Goal: Task Accomplishment & Management: Use online tool/utility

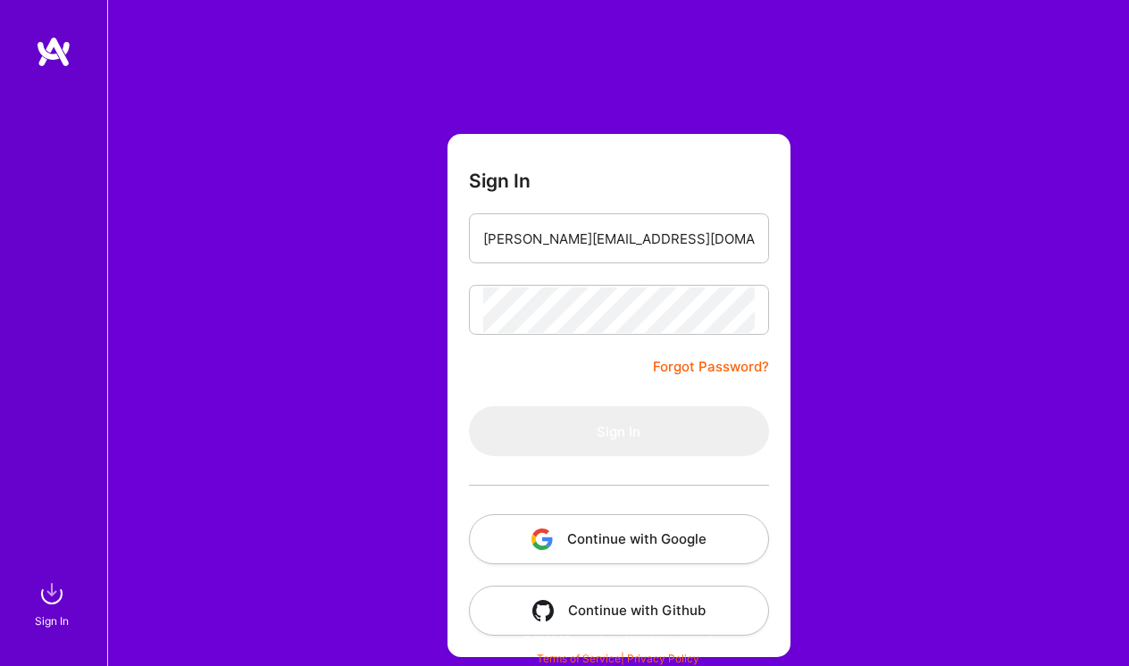
type input "[PERSON_NAME][EMAIL_ADDRESS][DOMAIN_NAME]"
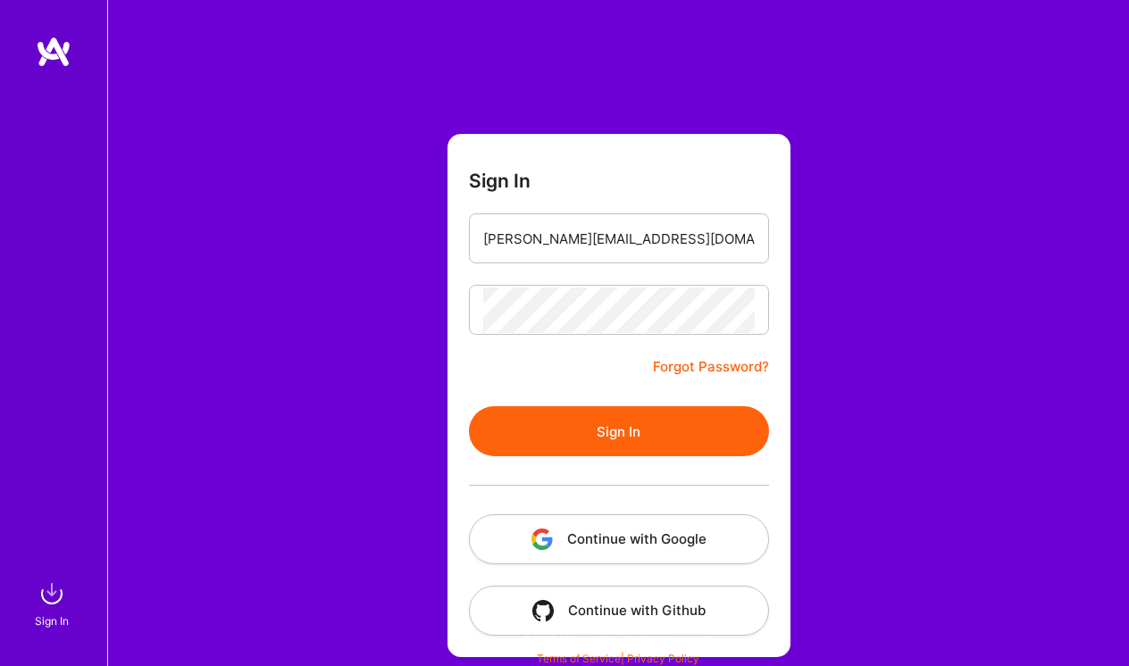
click at [578, 433] on button "Sign In" at bounding box center [619, 431] width 300 height 50
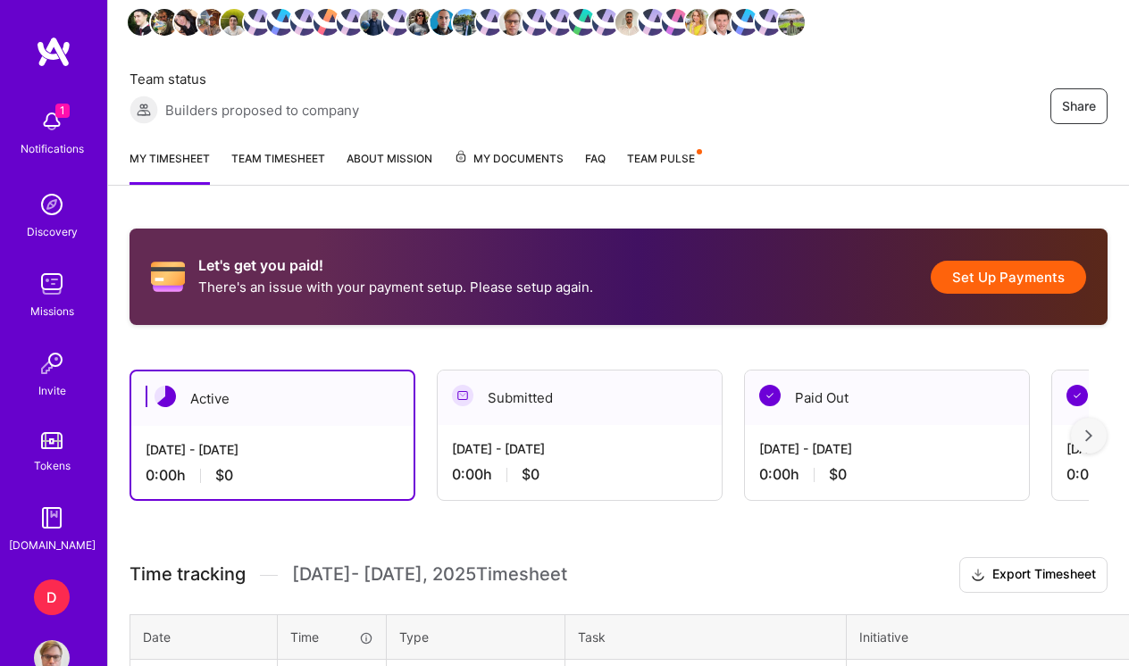
scroll to position [277, 0]
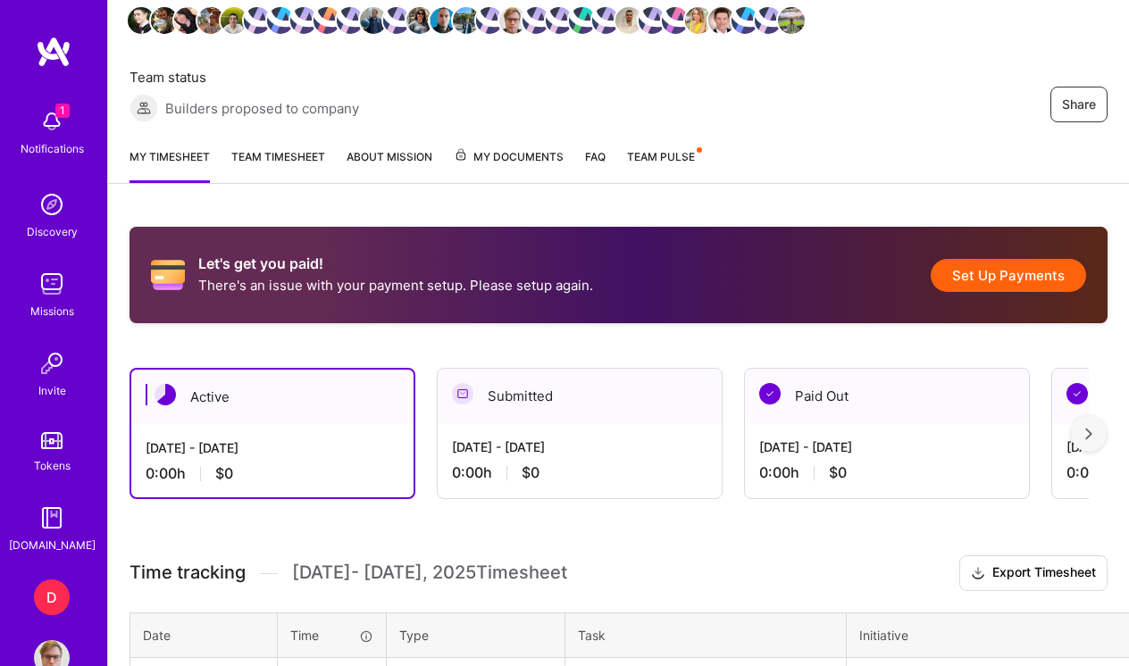
click at [572, 421] on div "Submitted" at bounding box center [580, 396] width 284 height 54
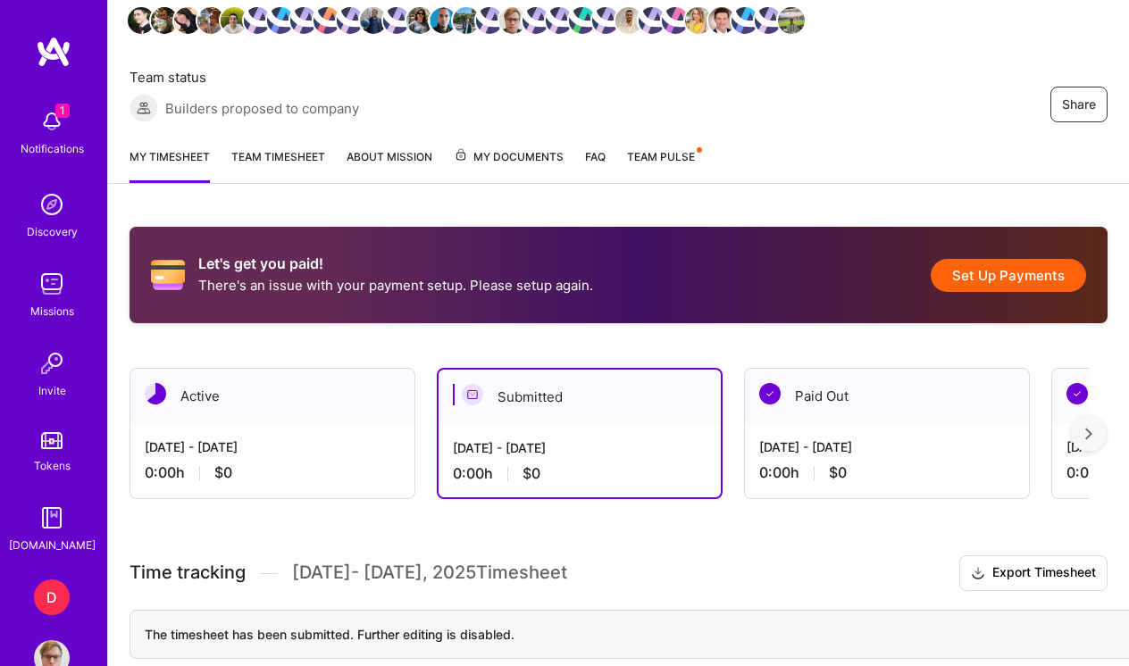
click at [296, 440] on div "Sep 1 - Sep 15, 2025" at bounding box center [272, 447] width 255 height 19
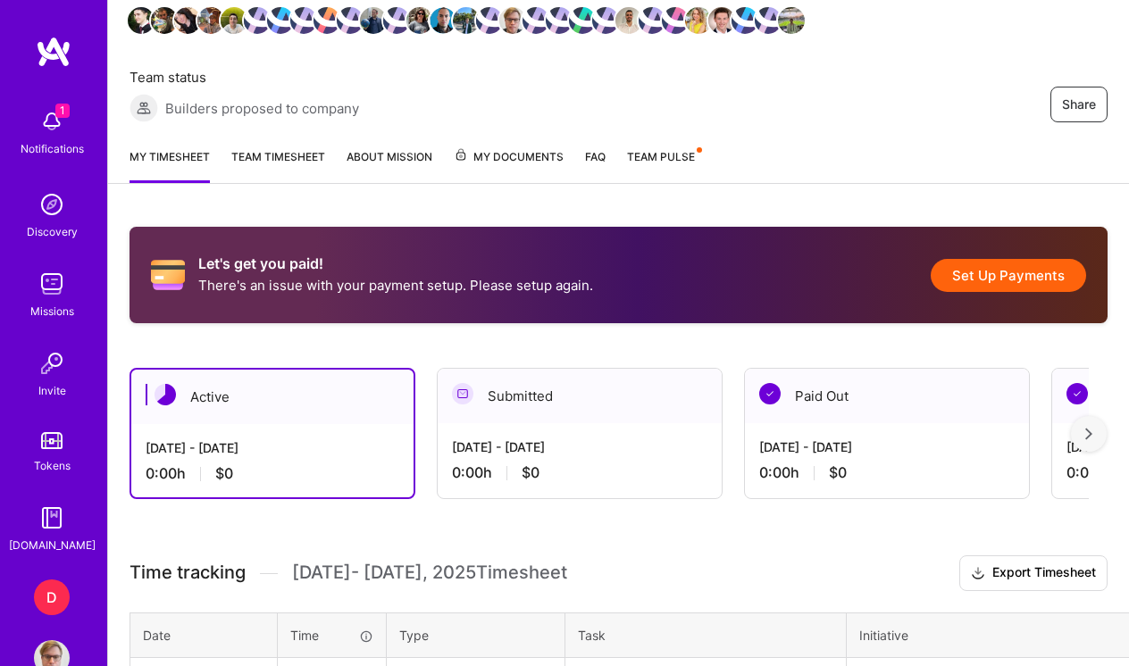
click at [56, 608] on div "D" at bounding box center [52, 598] width 36 height 36
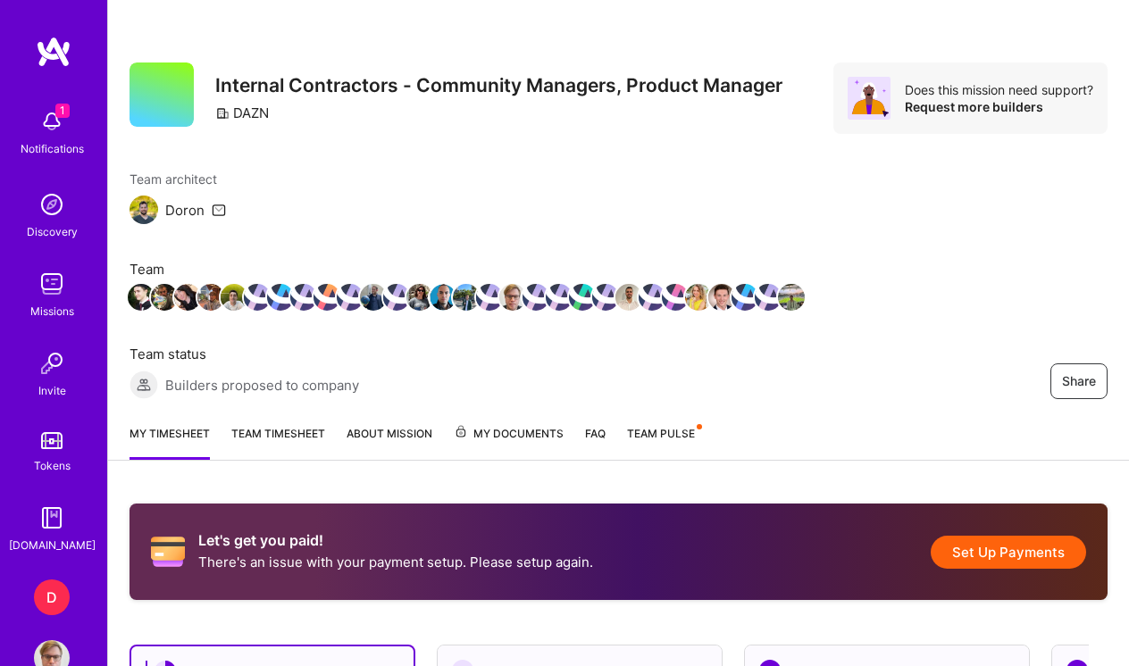
click at [55, 649] on img at bounding box center [52, 658] width 36 height 36
